Goal: Browse casually

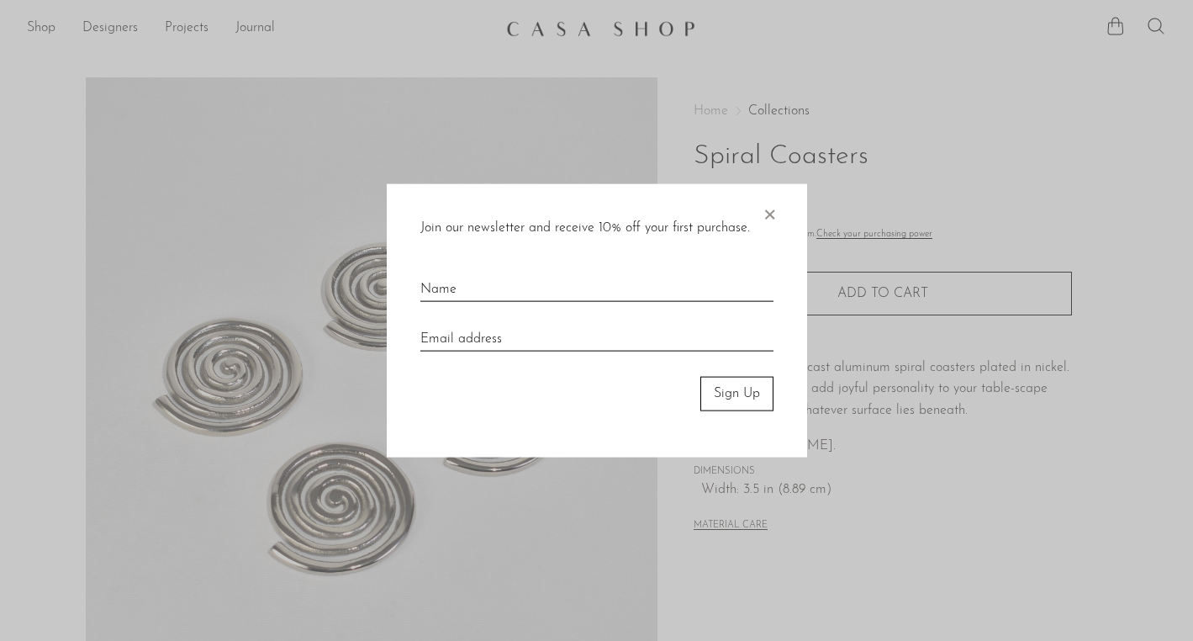
click at [774, 212] on span "×" at bounding box center [769, 211] width 17 height 54
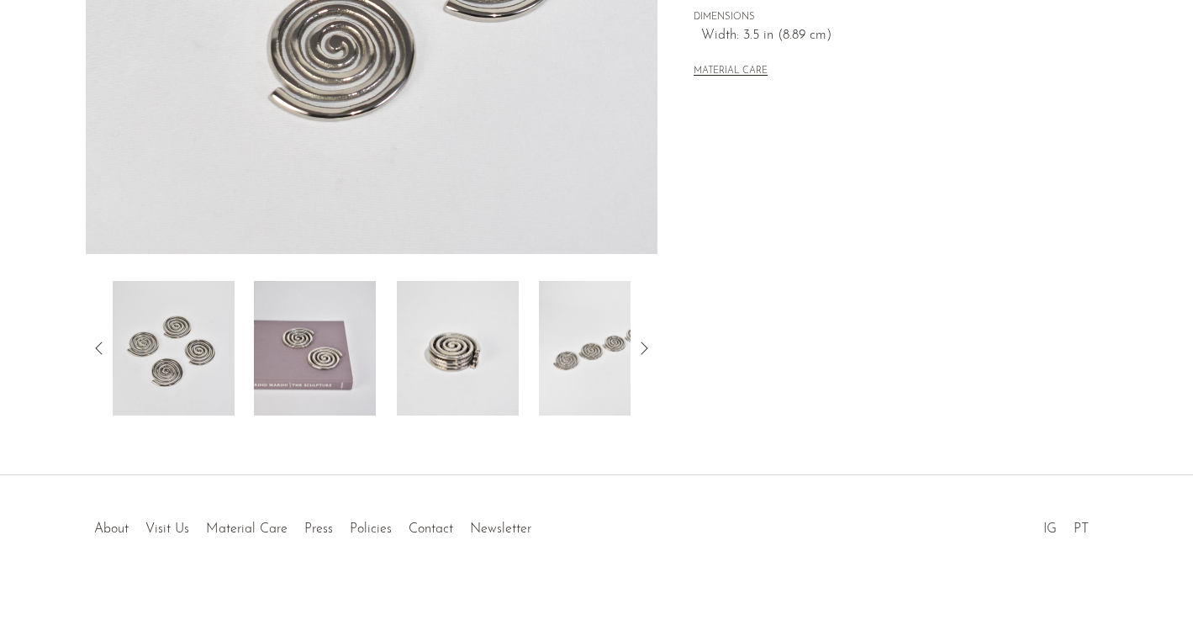
scroll to position [454, 0]
click at [307, 360] on img at bounding box center [315, 348] width 122 height 134
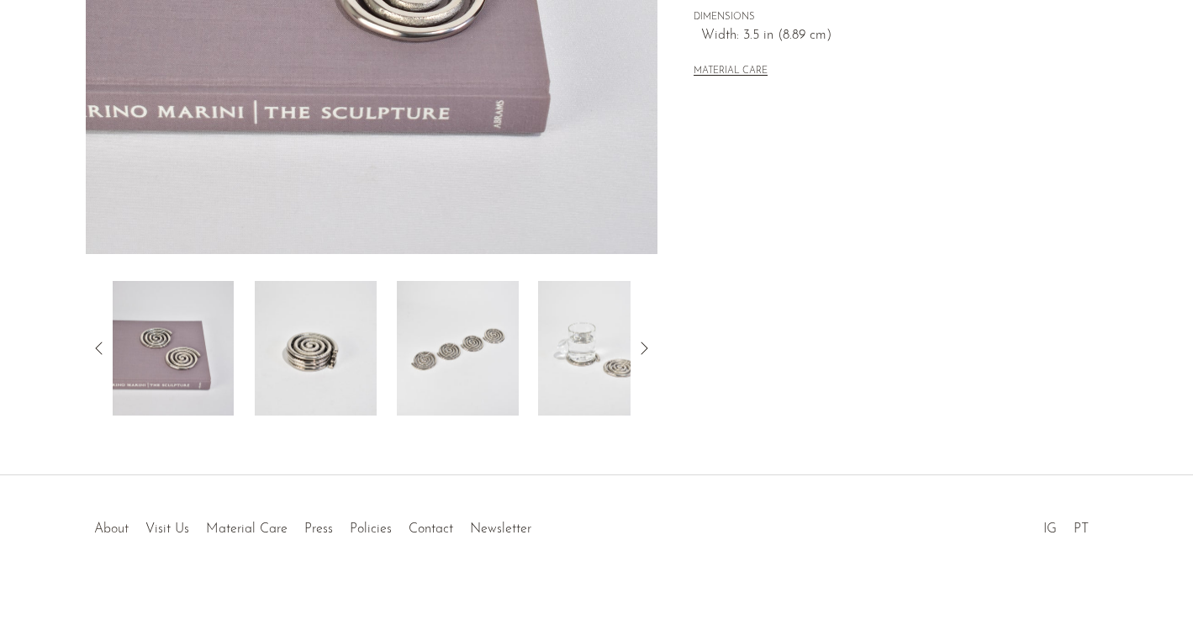
click at [119, 522] on link "About" at bounding box center [111, 528] width 34 height 13
click at [592, 356] on img at bounding box center [600, 348] width 122 height 134
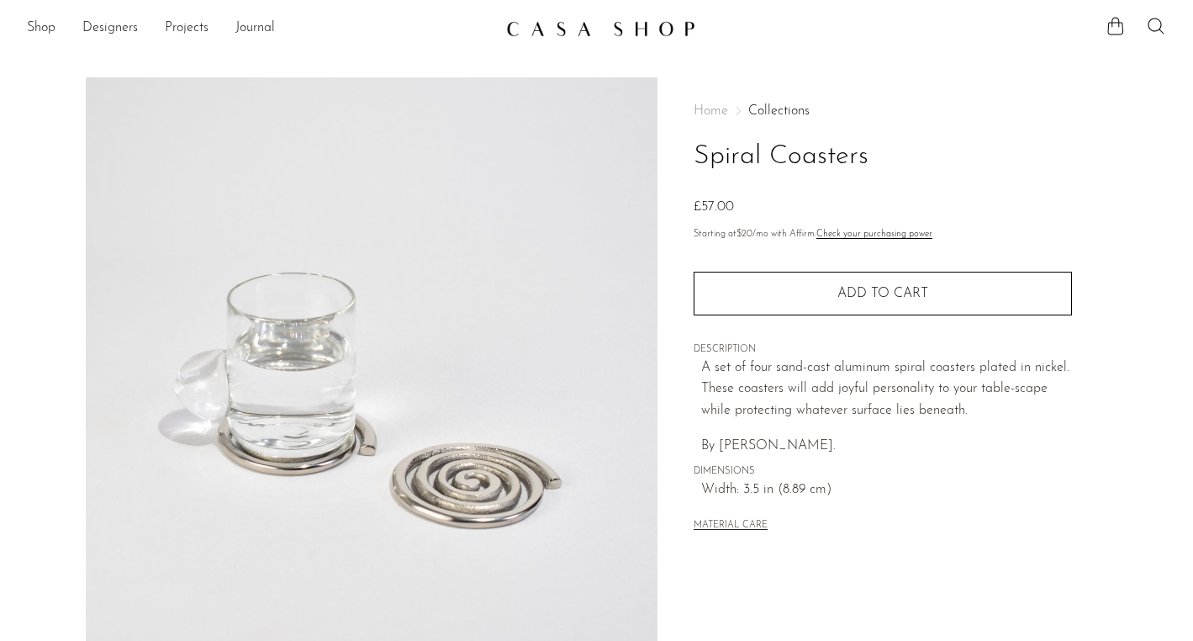
scroll to position [0, 0]
click at [32, 33] on link "Shop" at bounding box center [41, 29] width 29 height 22
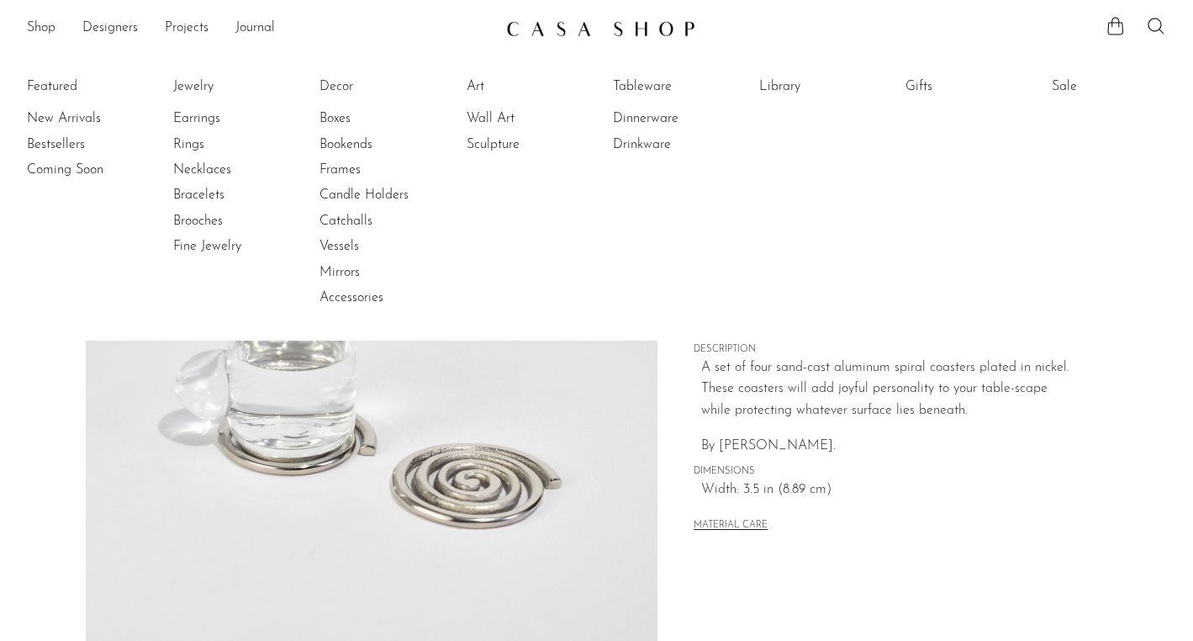
click at [71, 86] on li "Featured New Arrivals Bestsellers Coming Soon" at bounding box center [84, 193] width 114 height 244
click at [76, 119] on link "New Arrivals" at bounding box center [90, 118] width 126 height 18
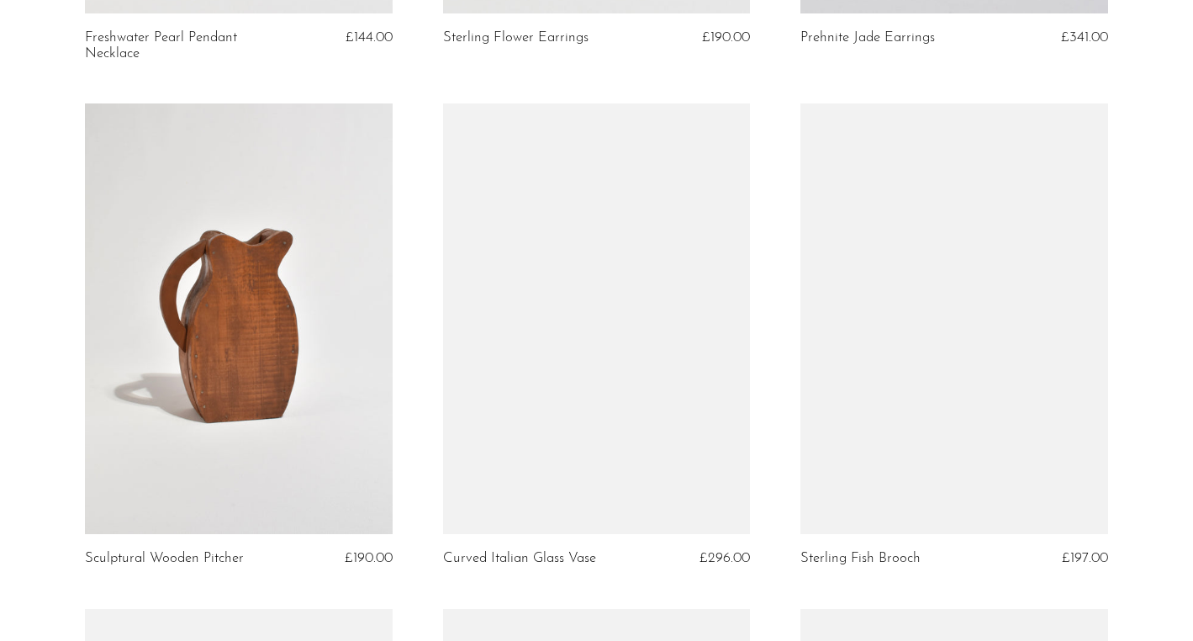
scroll to position [3131, 0]
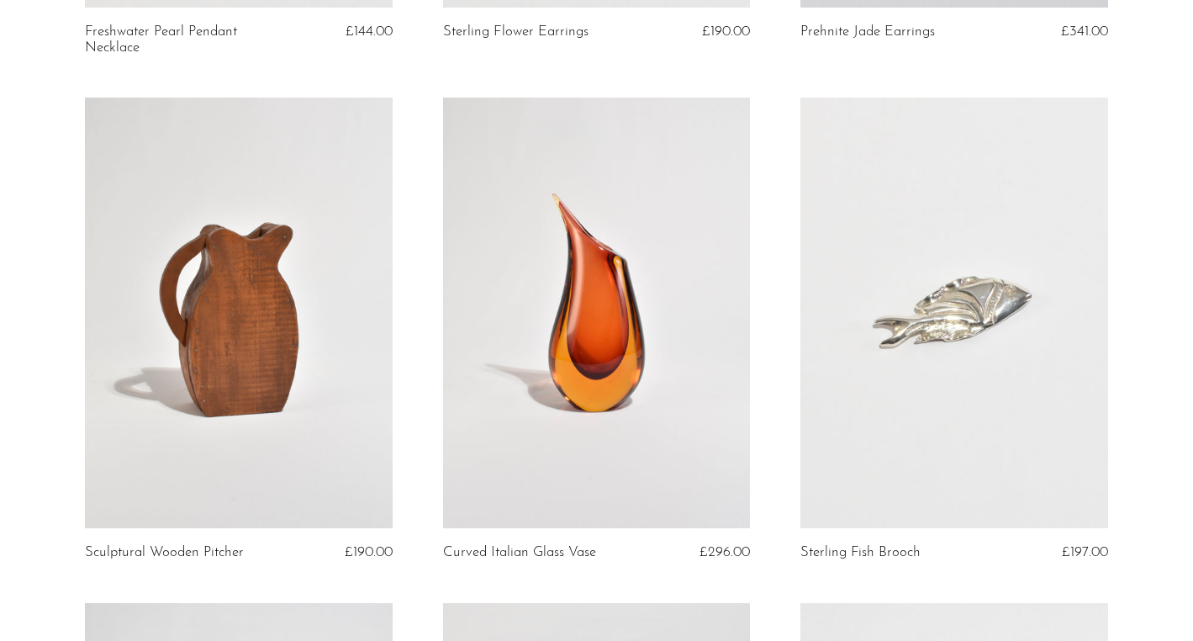
click at [257, 354] on link at bounding box center [239, 313] width 308 height 430
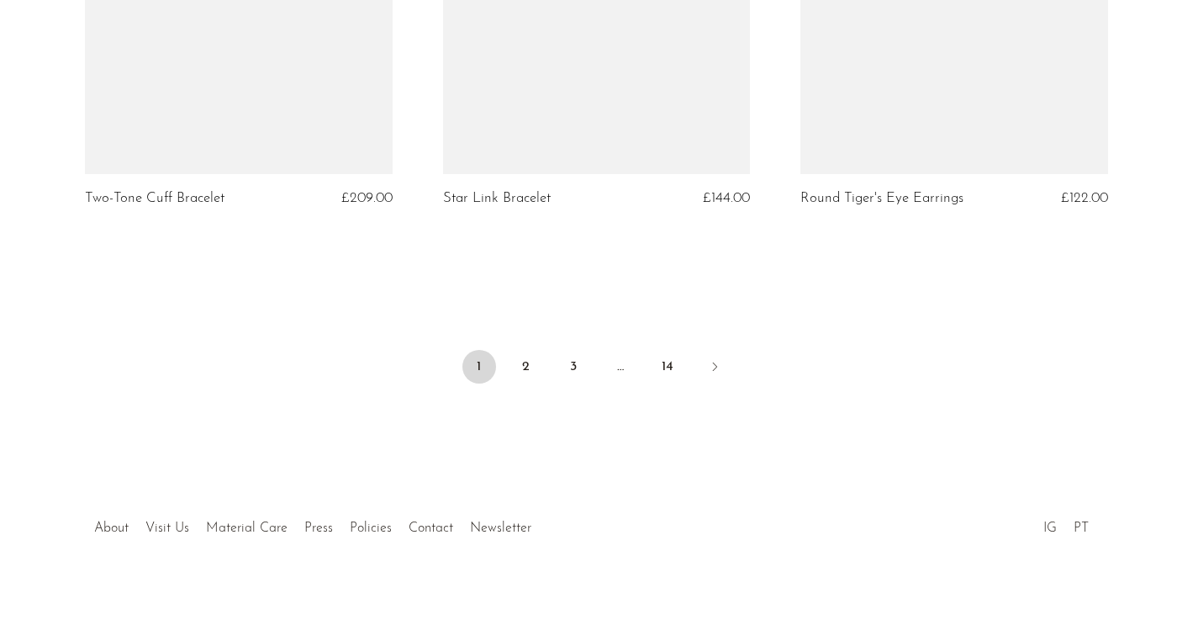
scroll to position [6032, 0]
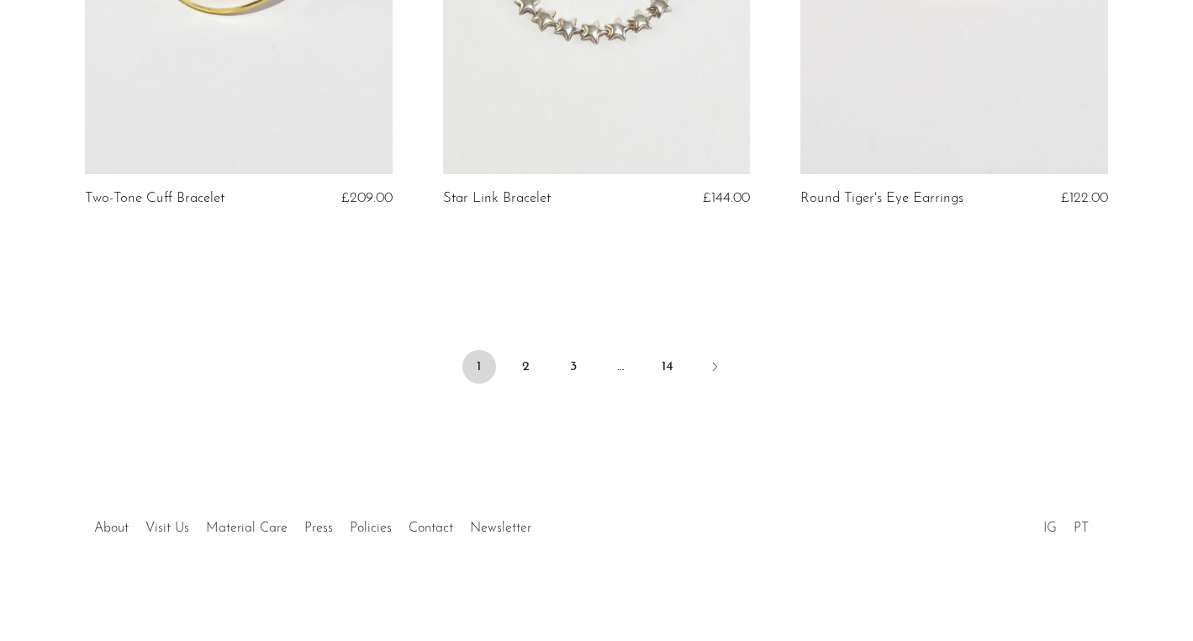
click at [1055, 528] on link "IG" at bounding box center [1049, 527] width 13 height 13
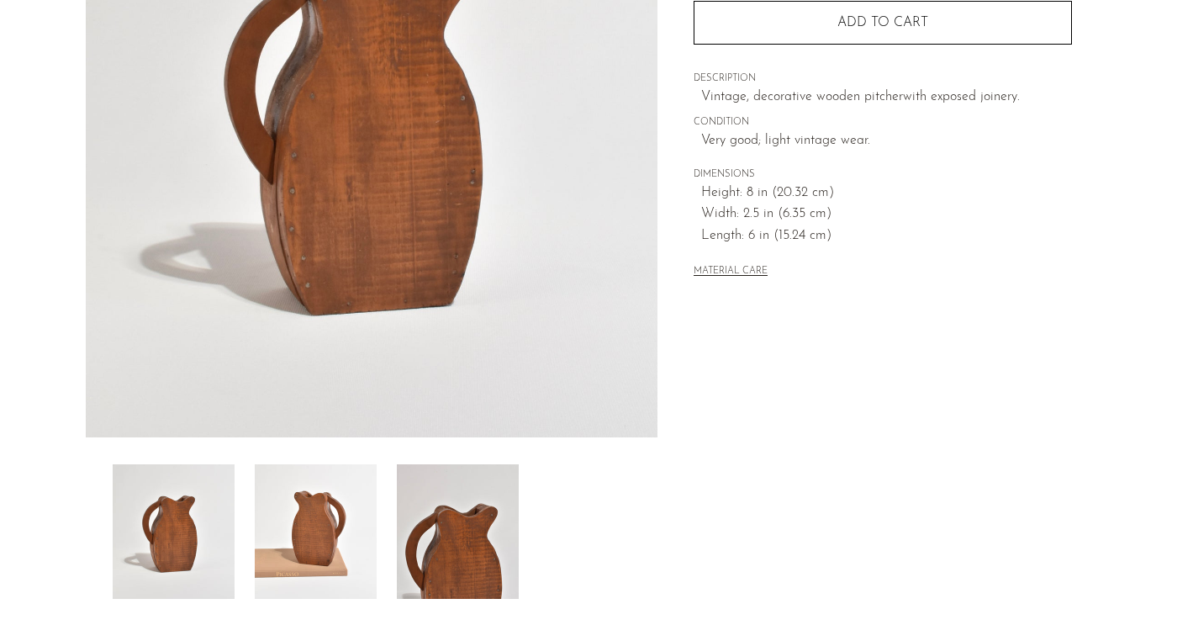
scroll to position [276, 0]
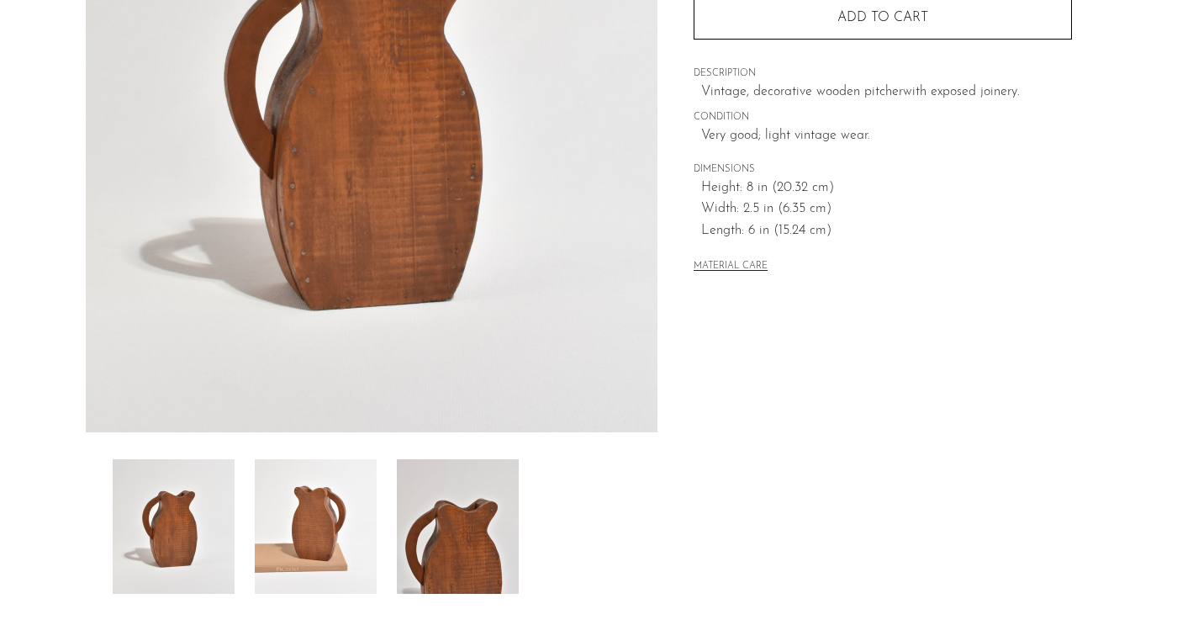
click at [361, 509] on img at bounding box center [316, 526] width 122 height 134
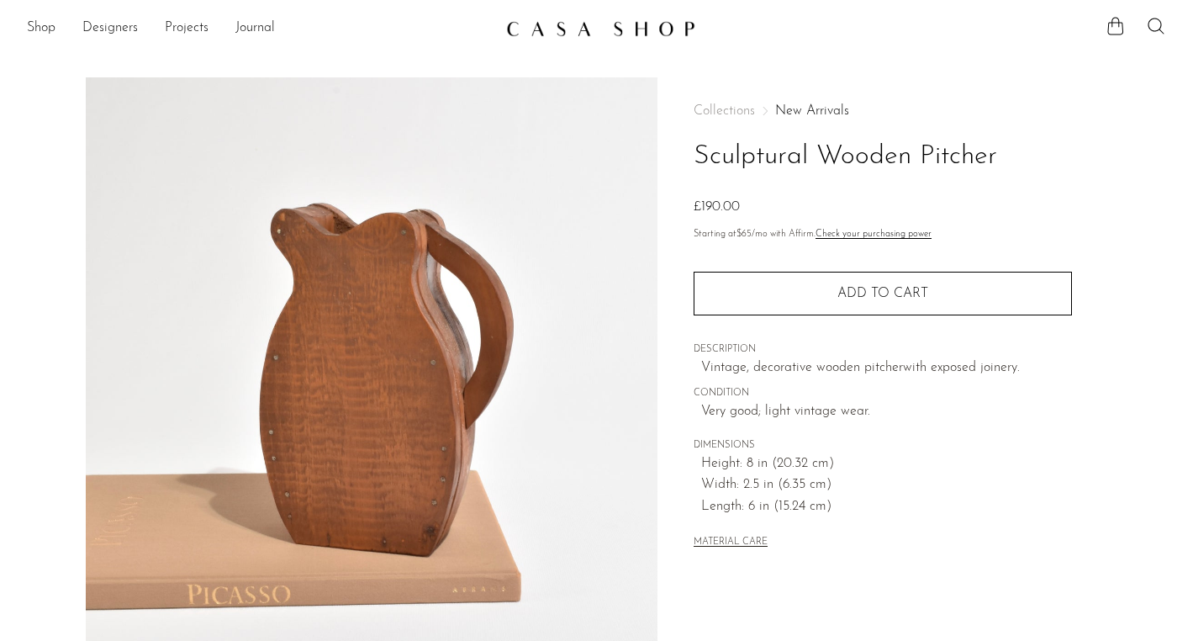
scroll to position [0, 0]
